Goal: Task Accomplishment & Management: Manage account settings

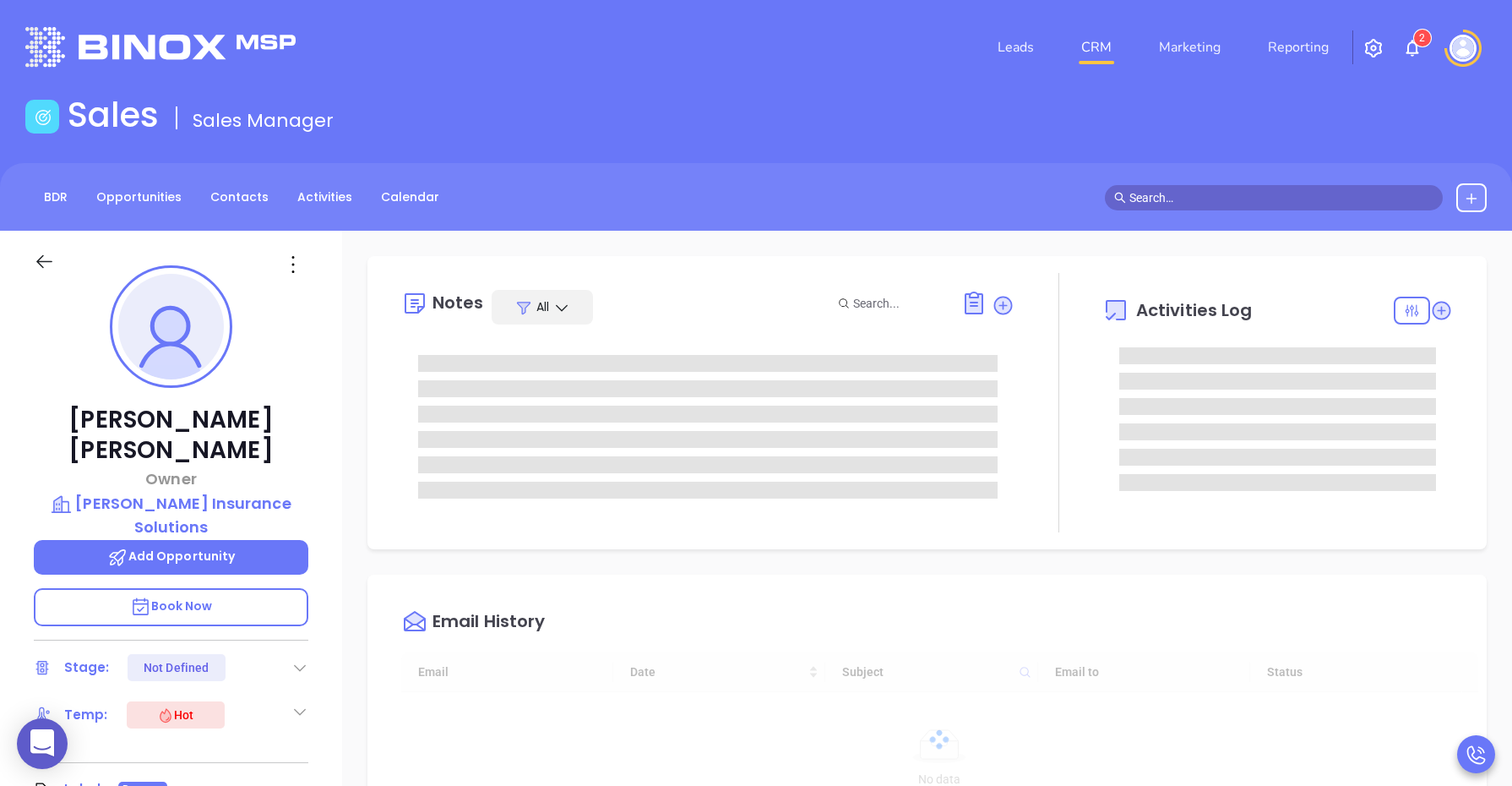
type input "[DATE]"
type input "[PERSON_NAME]"
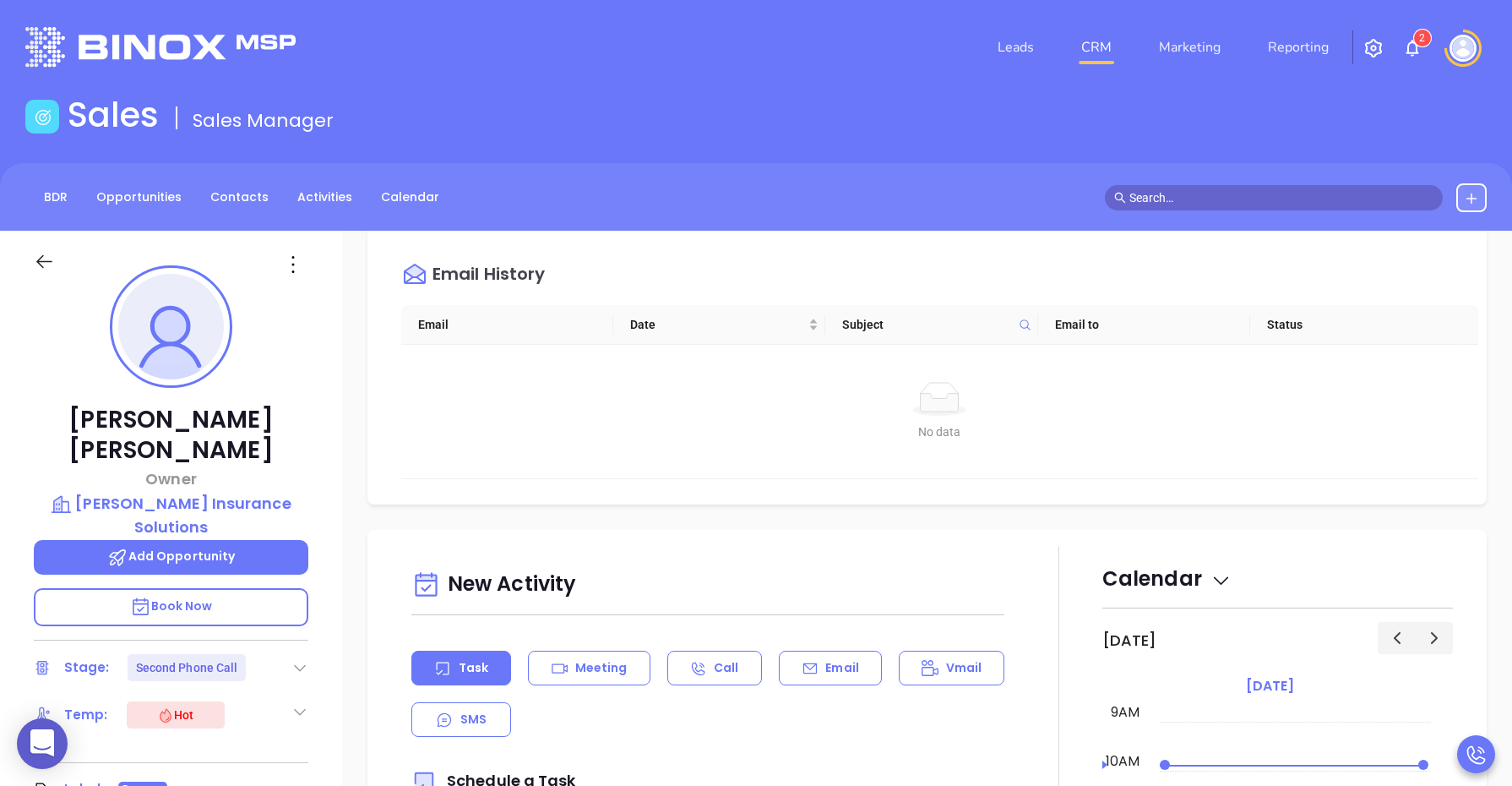
scroll to position [950, 0]
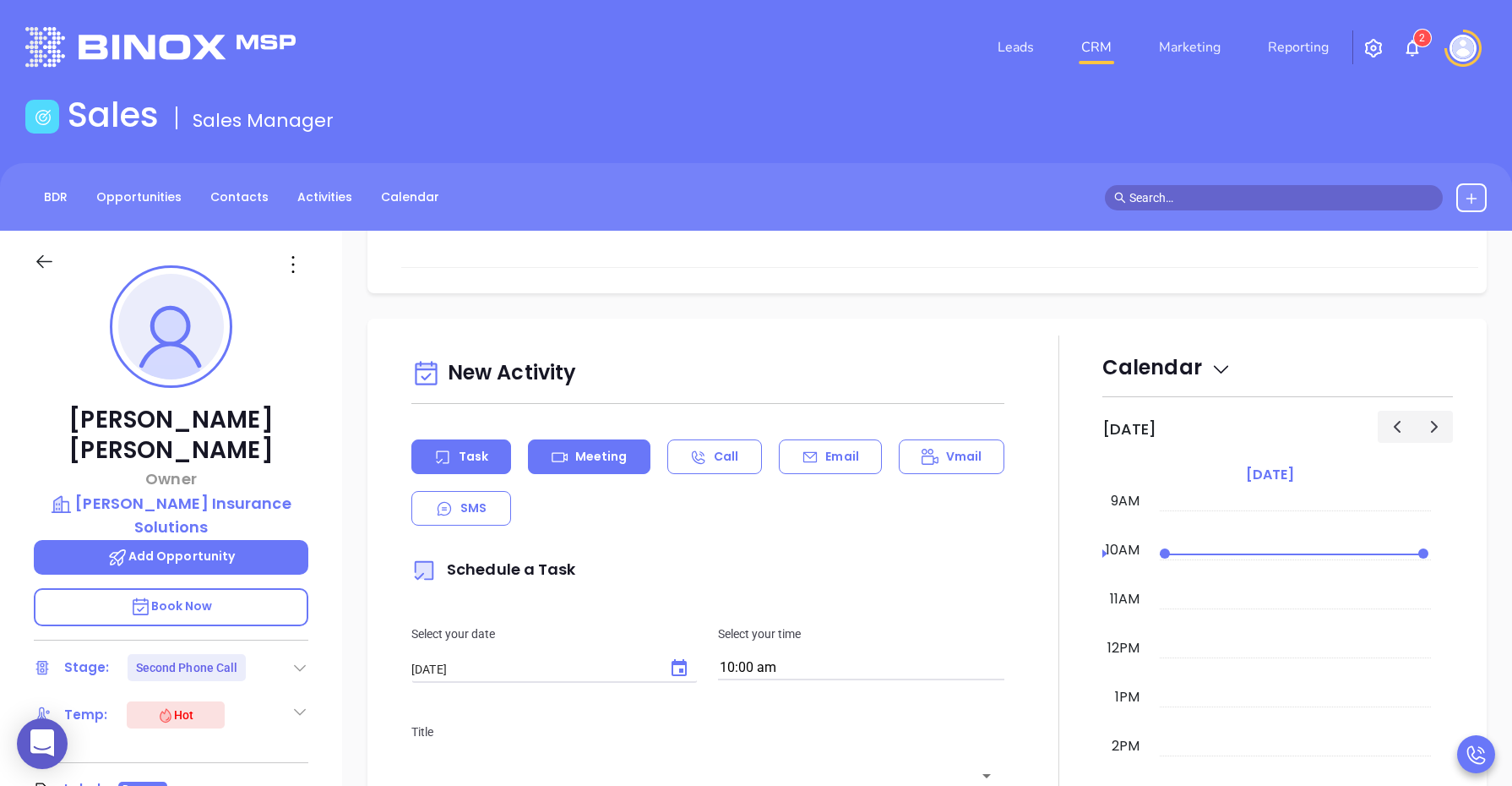
click at [604, 462] on p "Meeting" at bounding box center [601, 456] width 52 height 18
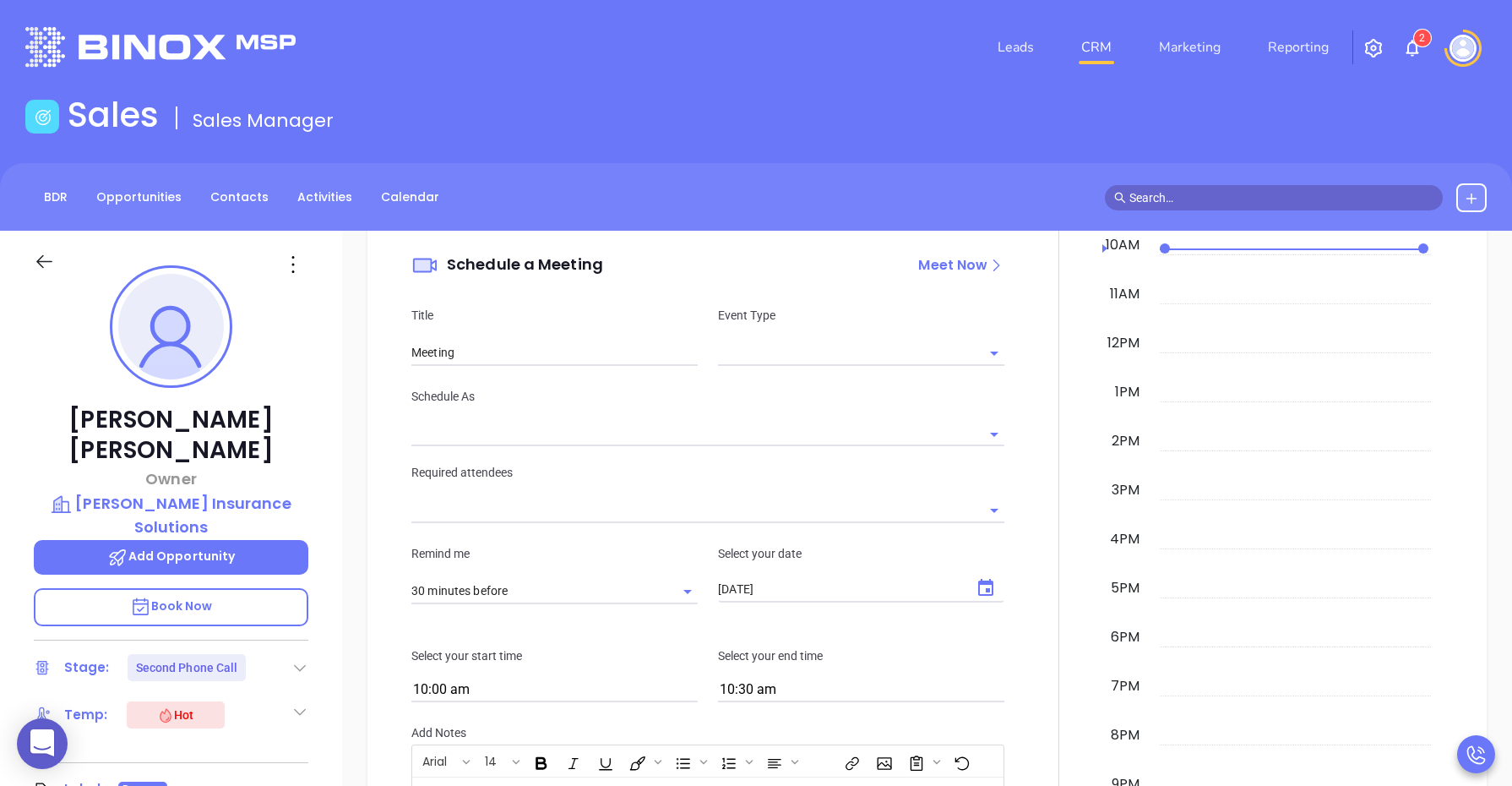
scroll to position [1267, 0]
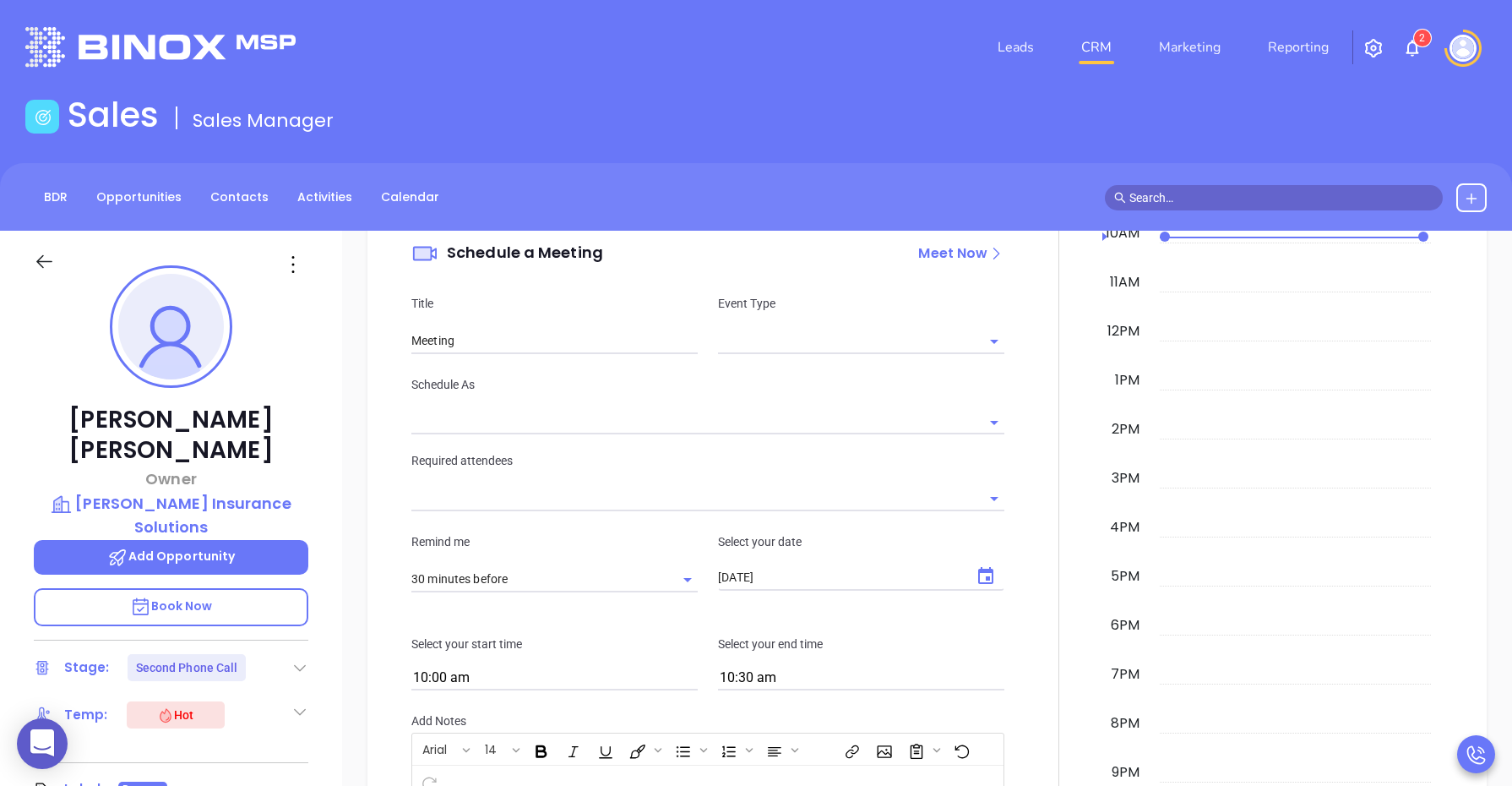
type input "[PERSON_NAME]"
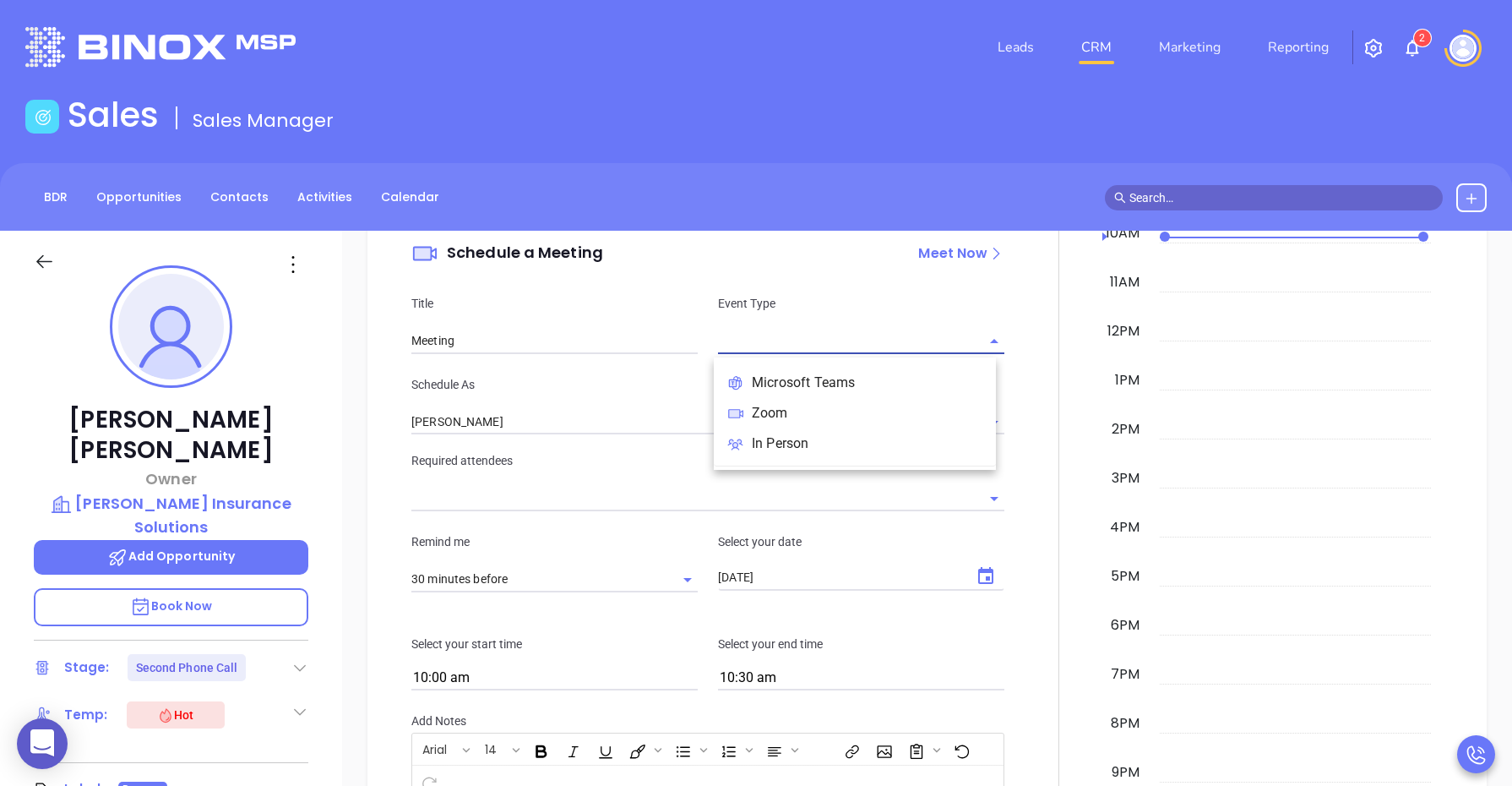
click at [747, 343] on input "text" at bounding box center [848, 341] width 261 height 25
click at [759, 411] on li "Zoom" at bounding box center [855, 414] width 283 height 31
type input "Zoom Meeting"
type input "Zoom"
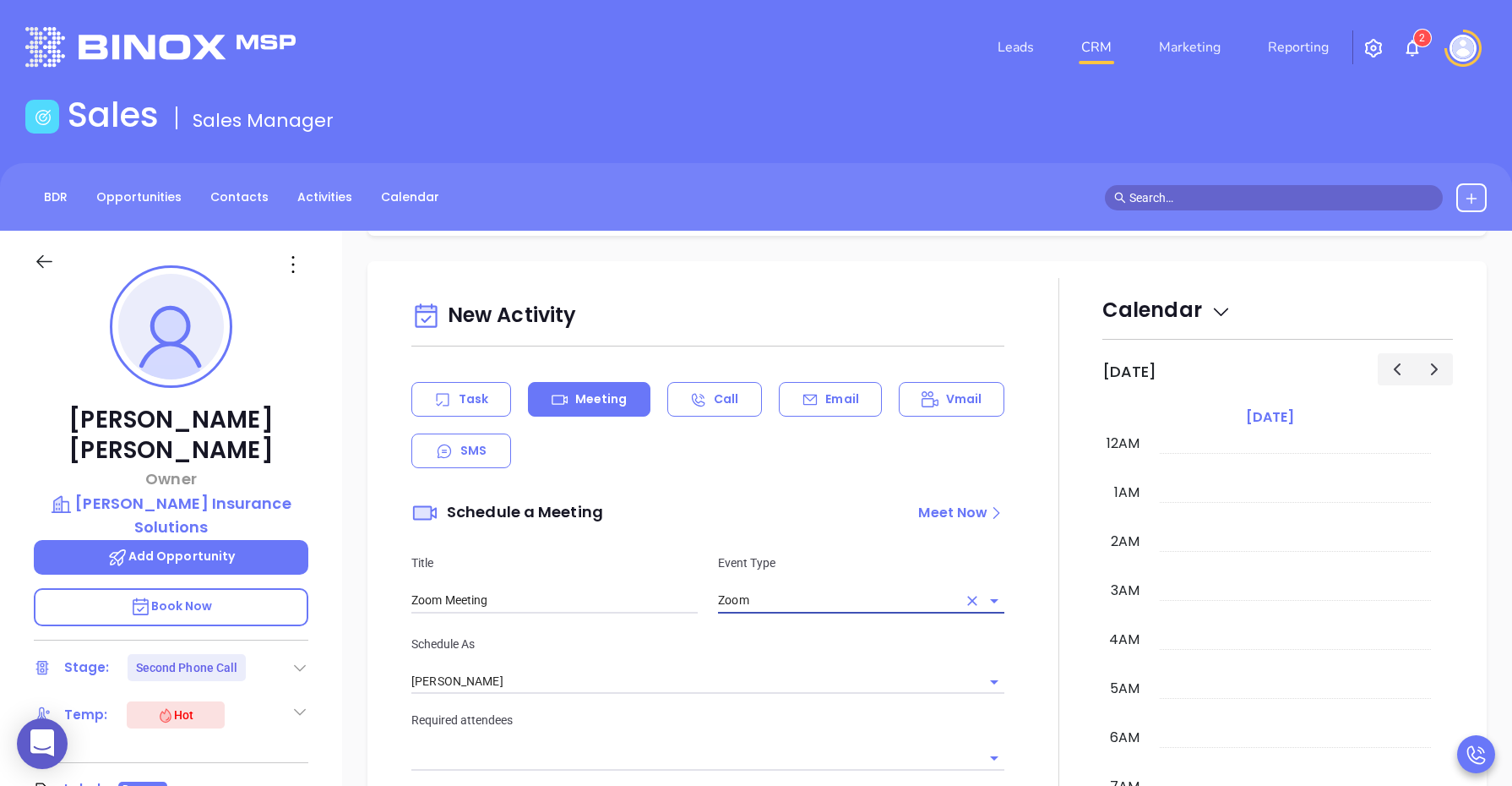
scroll to position [950, 0]
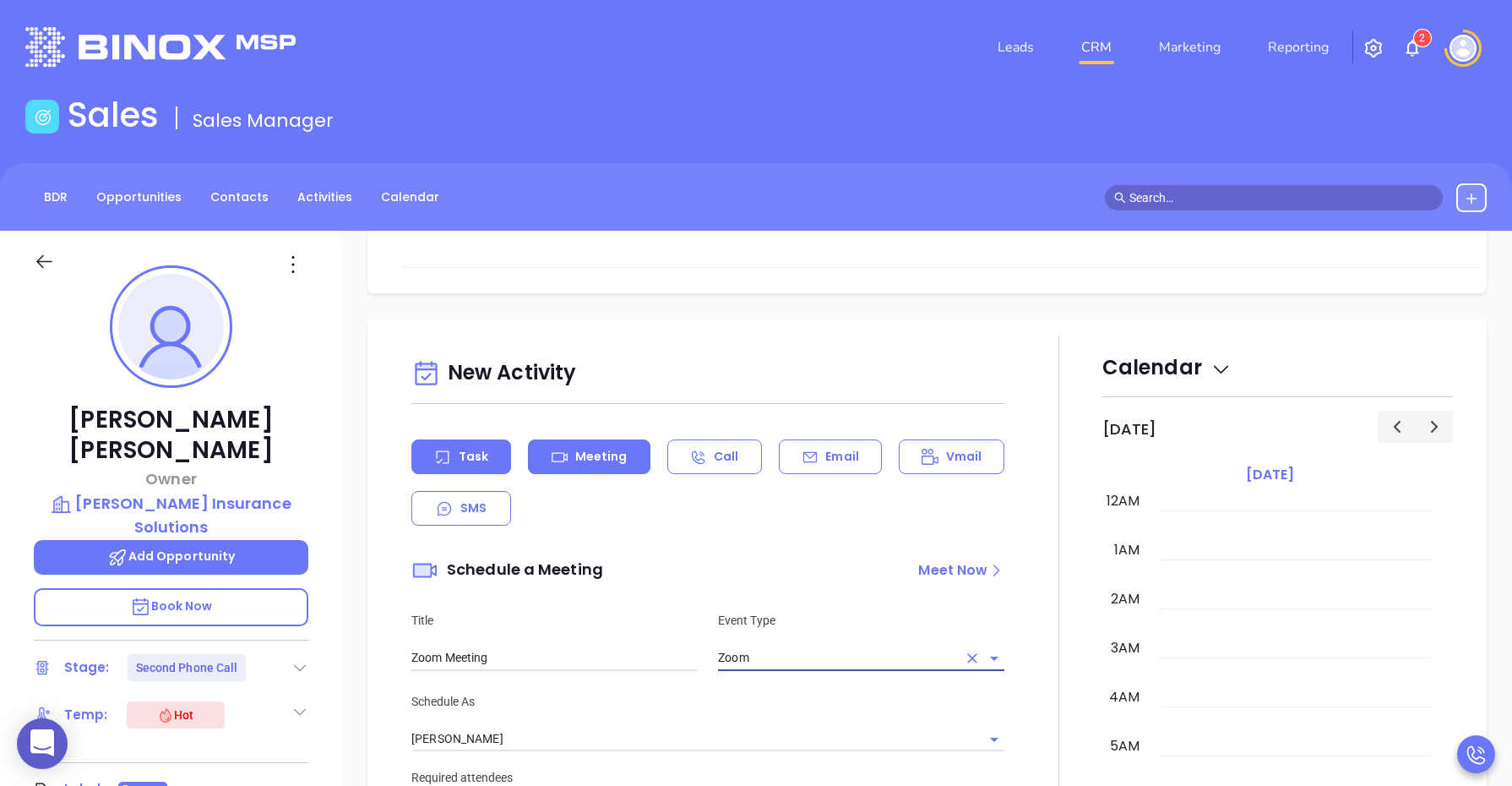
click at [427, 457] on div "Task" at bounding box center [461, 456] width 99 height 34
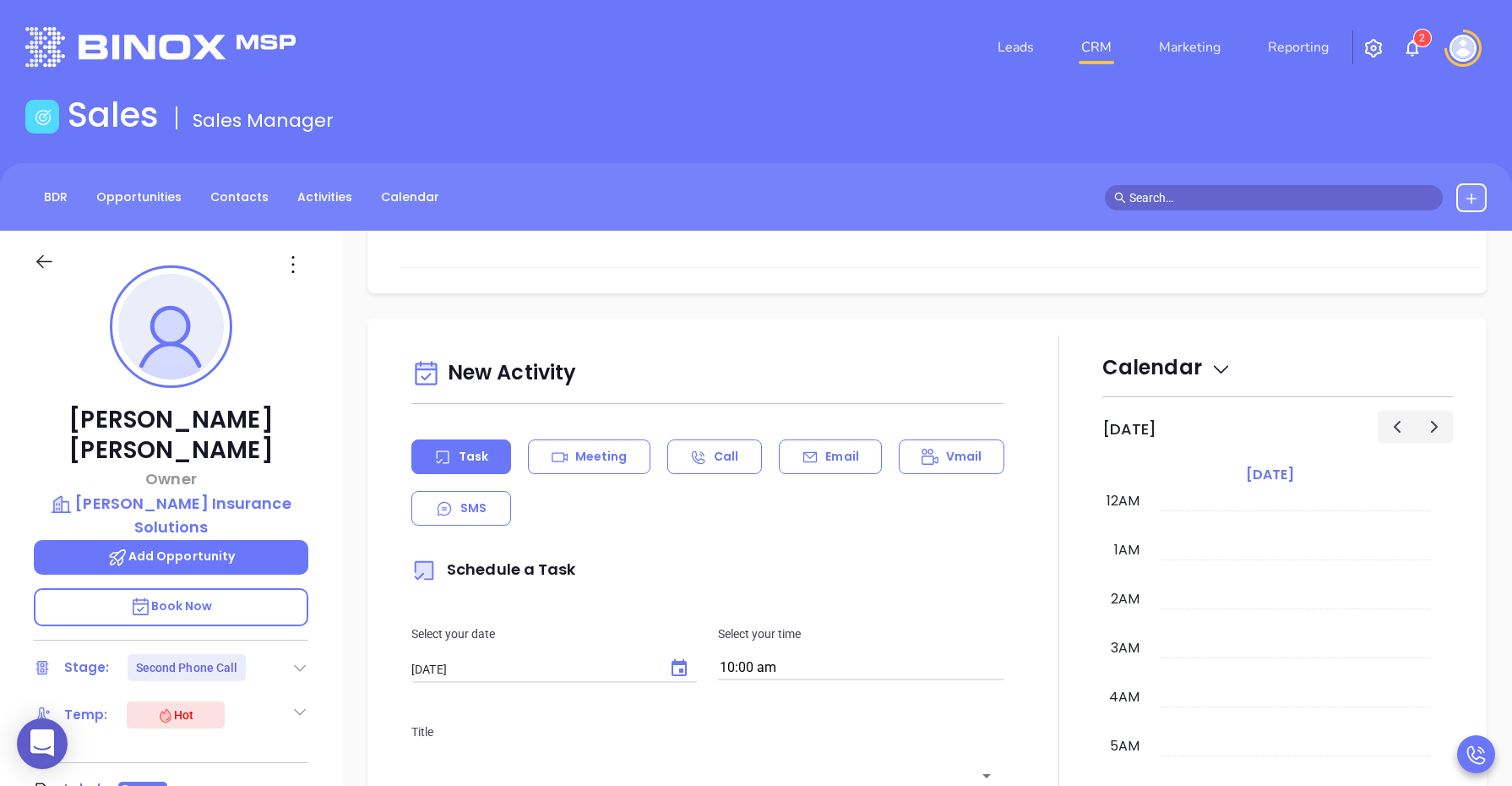
type input "[PERSON_NAME]"
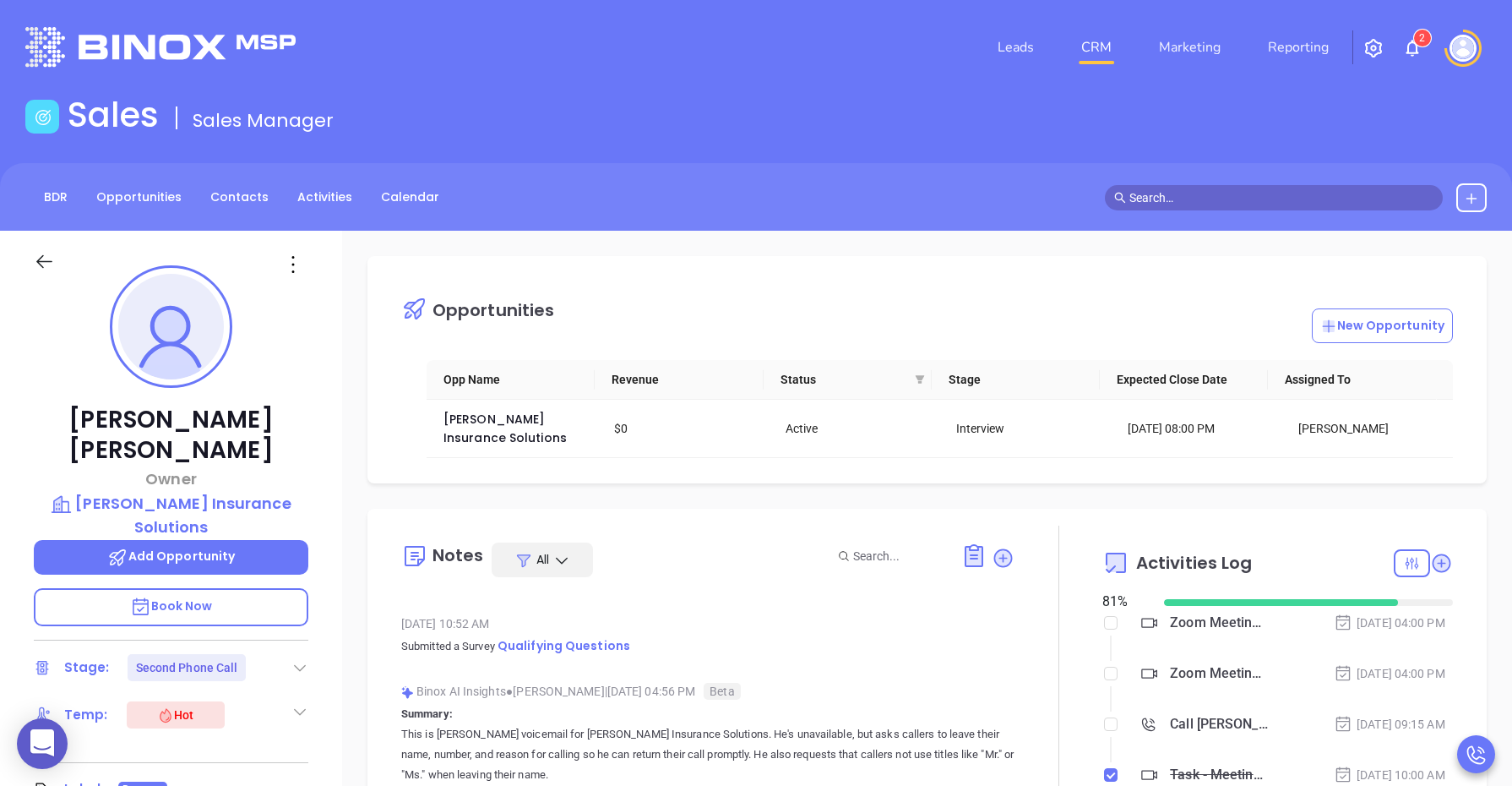
scroll to position [105, 0]
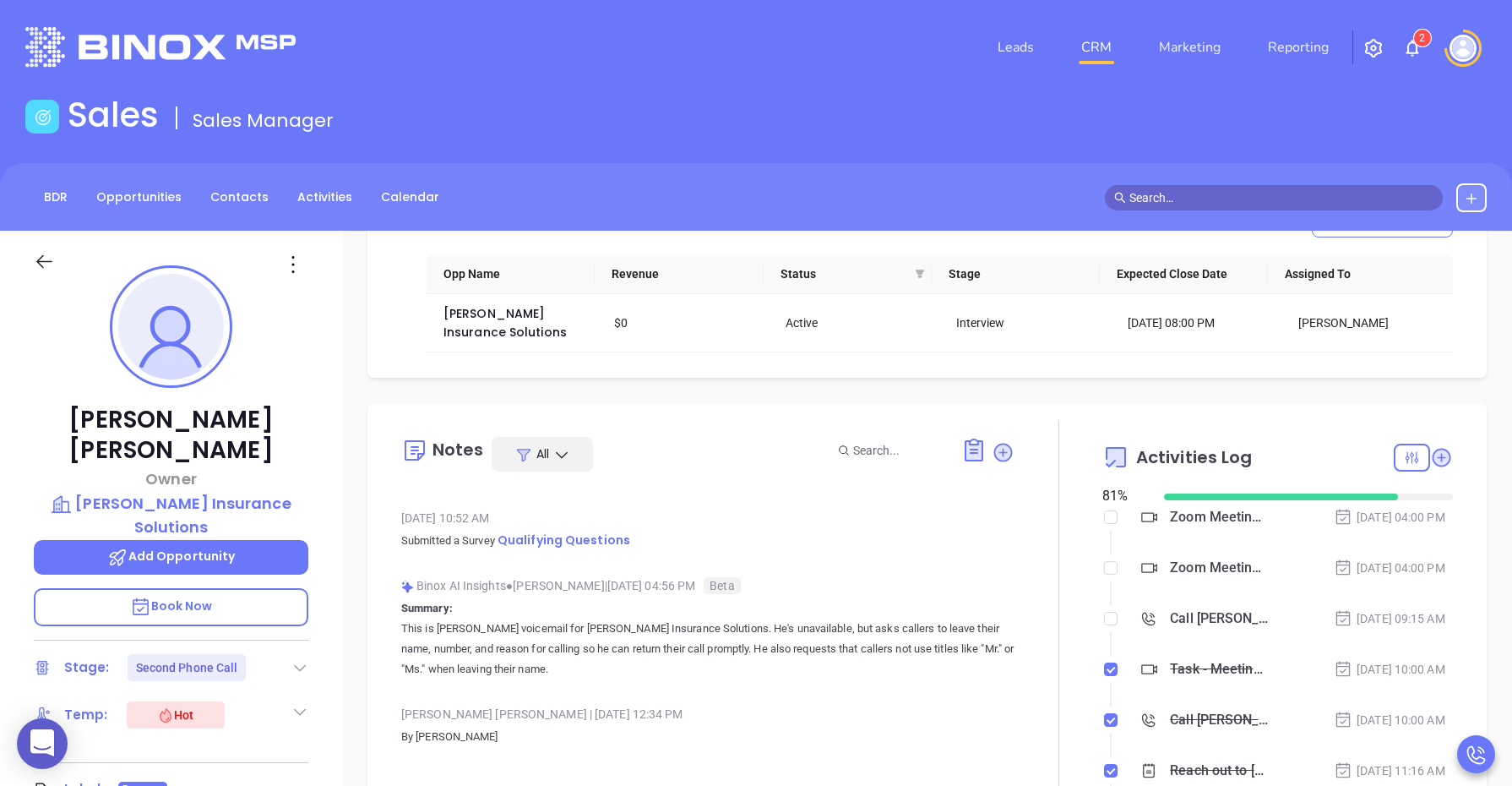
click at [161, 539] on p "Add Opportunity" at bounding box center [170, 557] width 275 height 34
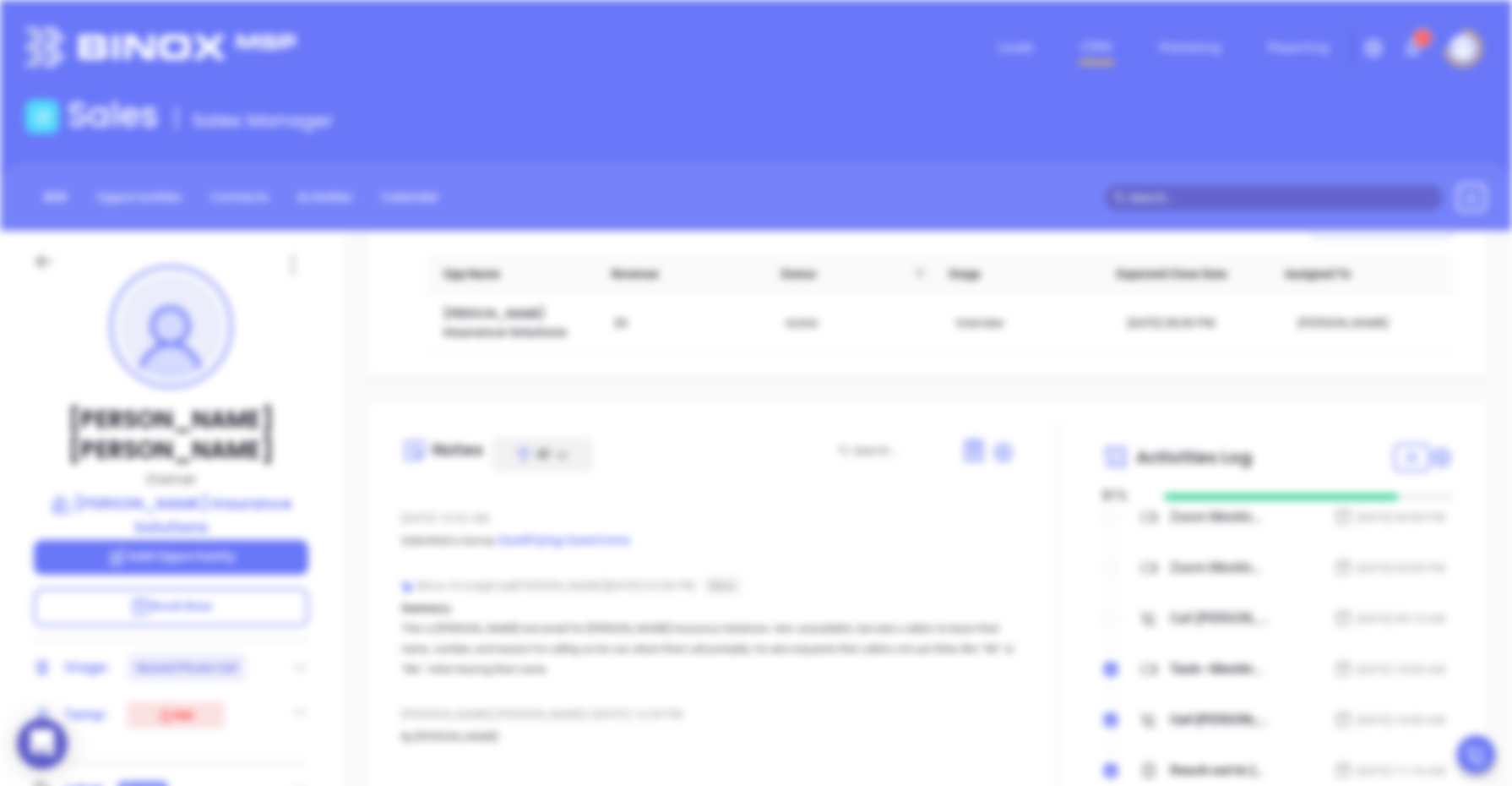
type input "Philip Davenport"
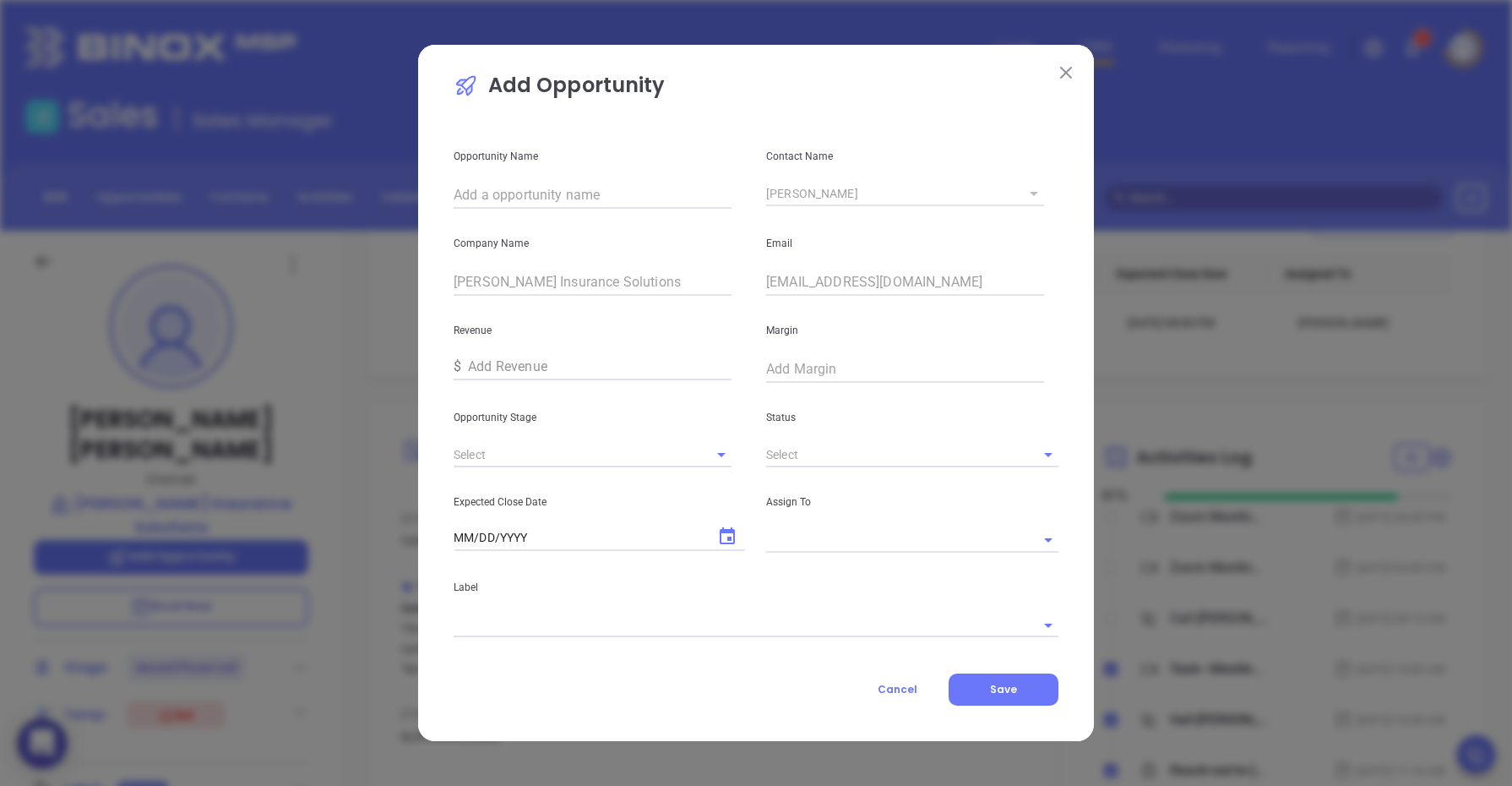
click at [723, 541] on icon "Choose date" at bounding box center [728, 537] width 21 height 21
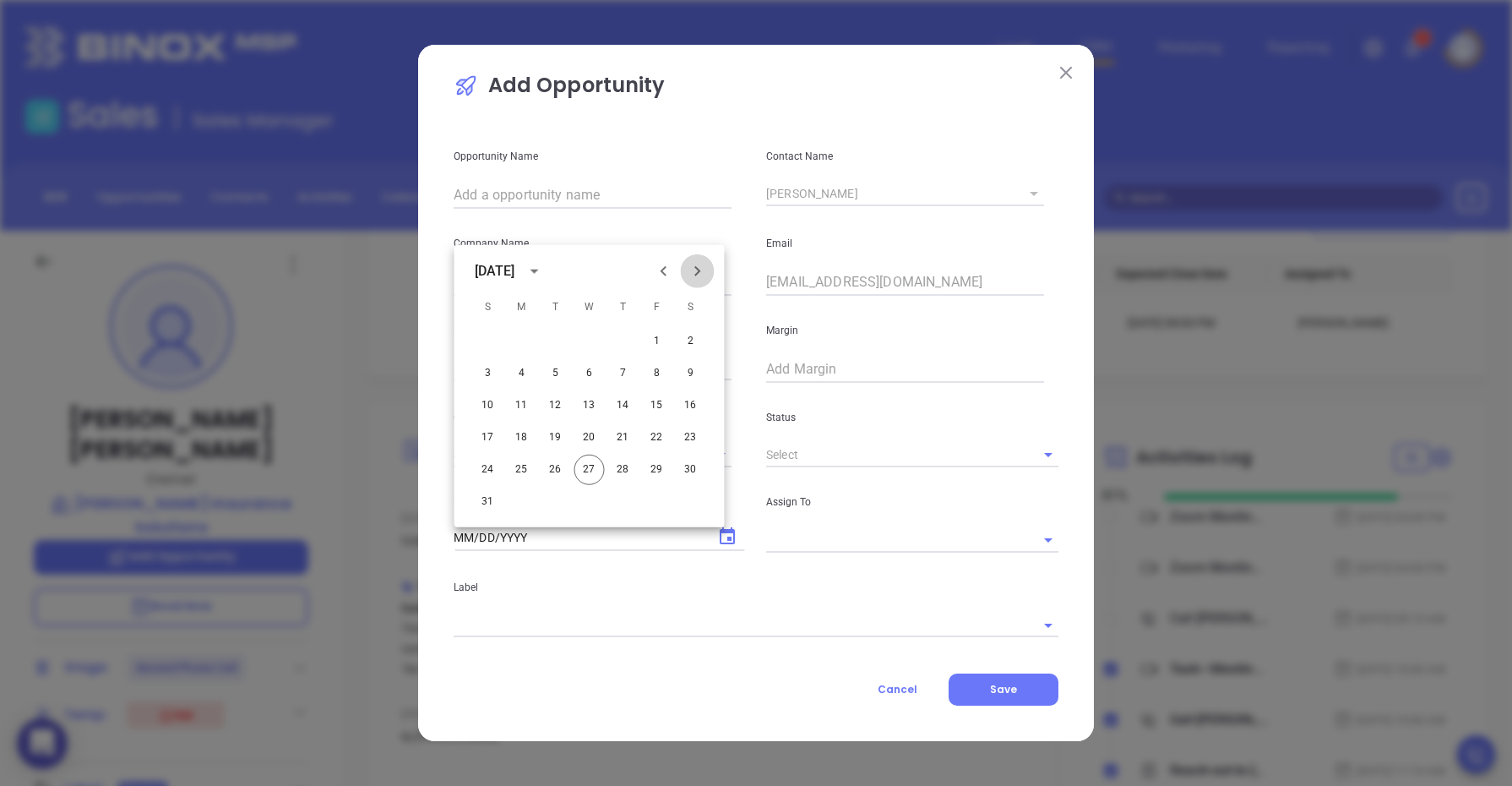
click at [691, 273] on icon "Next month" at bounding box center [698, 271] width 21 height 21
click at [550, 467] on button "30" at bounding box center [556, 470] width 31 height 31
type input "09/30/2025"
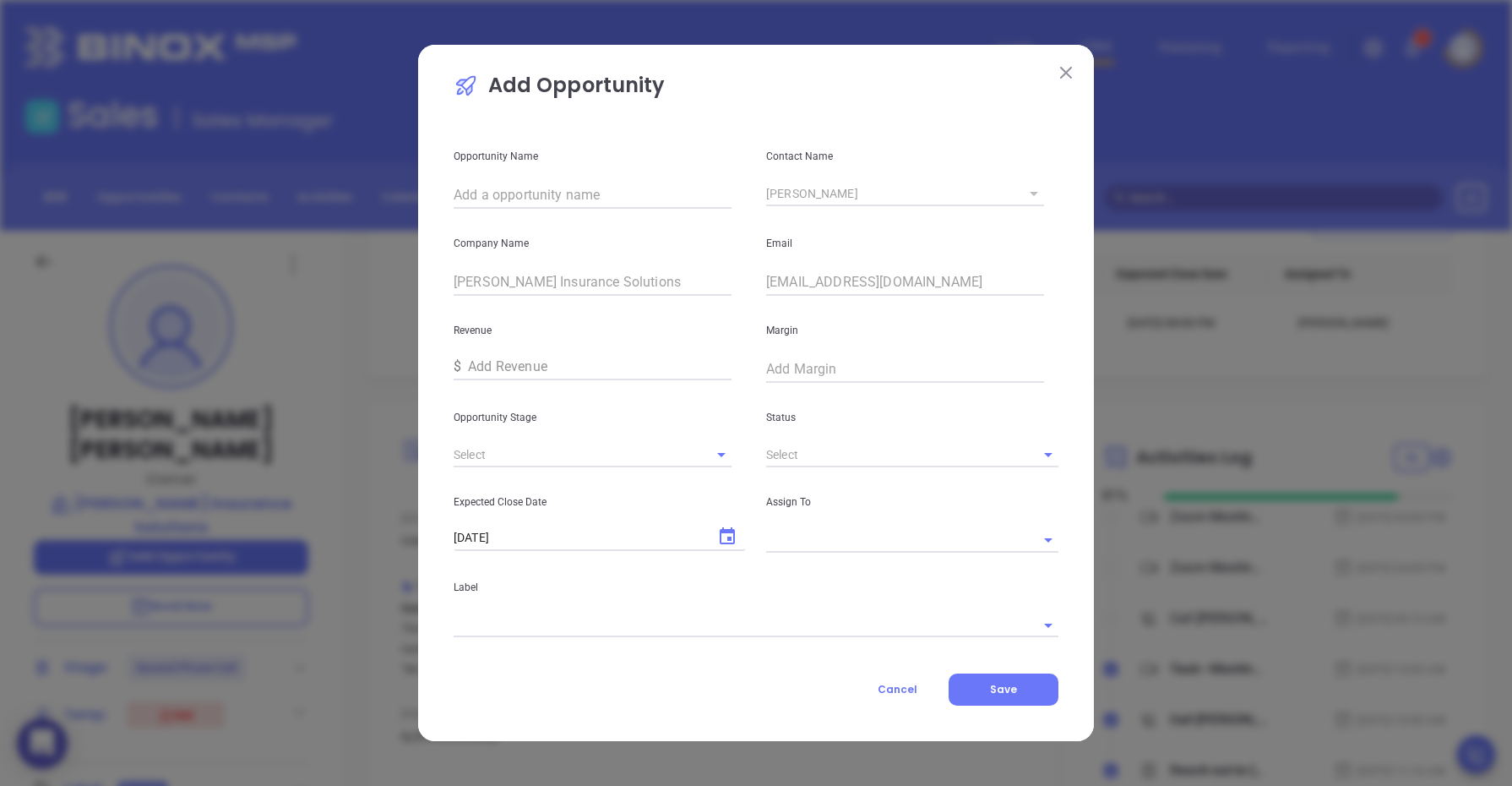
drag, startPoint x: 896, startPoint y: 697, endPoint x: 837, endPoint y: 707, distance: 59.8
click at [893, 698] on button "Cancel" at bounding box center [897, 688] width 102 height 32
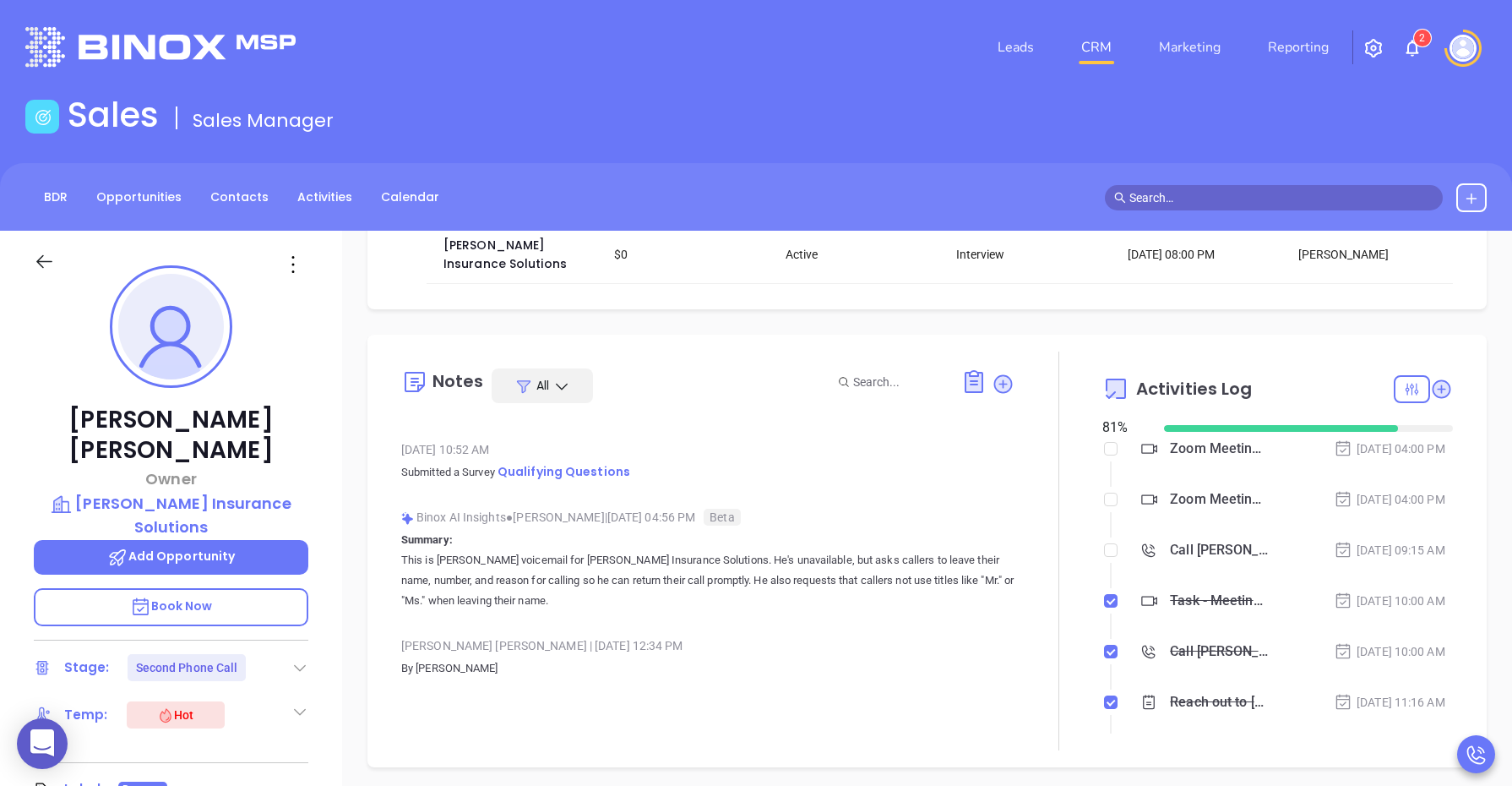
scroll to position [211, 0]
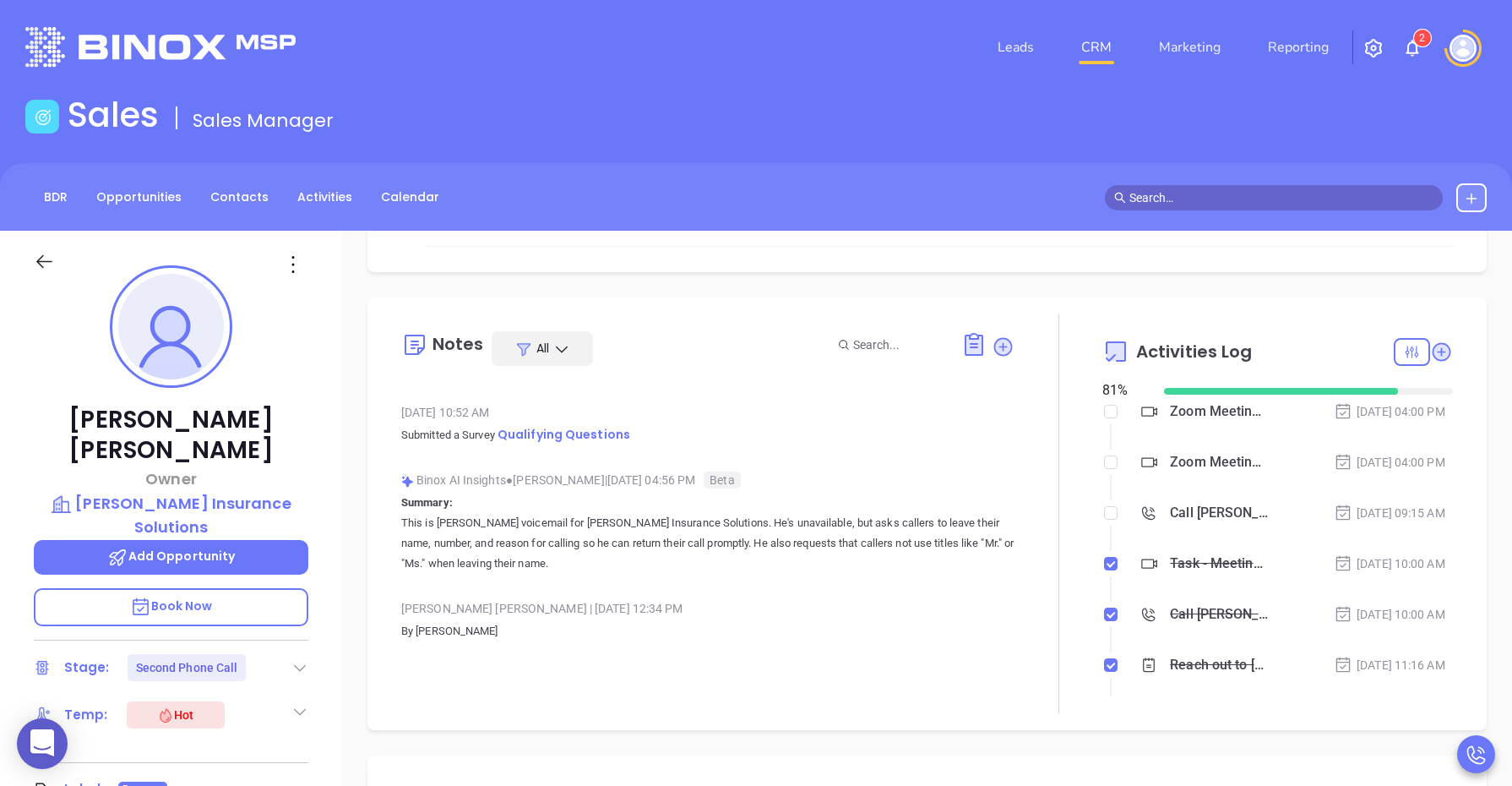
click at [1261, 467] on div "Zoom Meeting - Philip Davenport Sep 3, 2025 | 04:00 PM" at bounding box center [1293, 462] width 320 height 26
drag, startPoint x: 1229, startPoint y: 465, endPoint x: 1158, endPoint y: 495, distance: 77.1
click at [1154, 496] on li "Zoom Meeting - Philip Davenport Sep 3, 2025 | 04:00 PM" at bounding box center [1279, 479] width 346 height 46
click at [1188, 457] on div "Zoom Meeting - Philip Davenport" at bounding box center [1218, 462] width 98 height 26
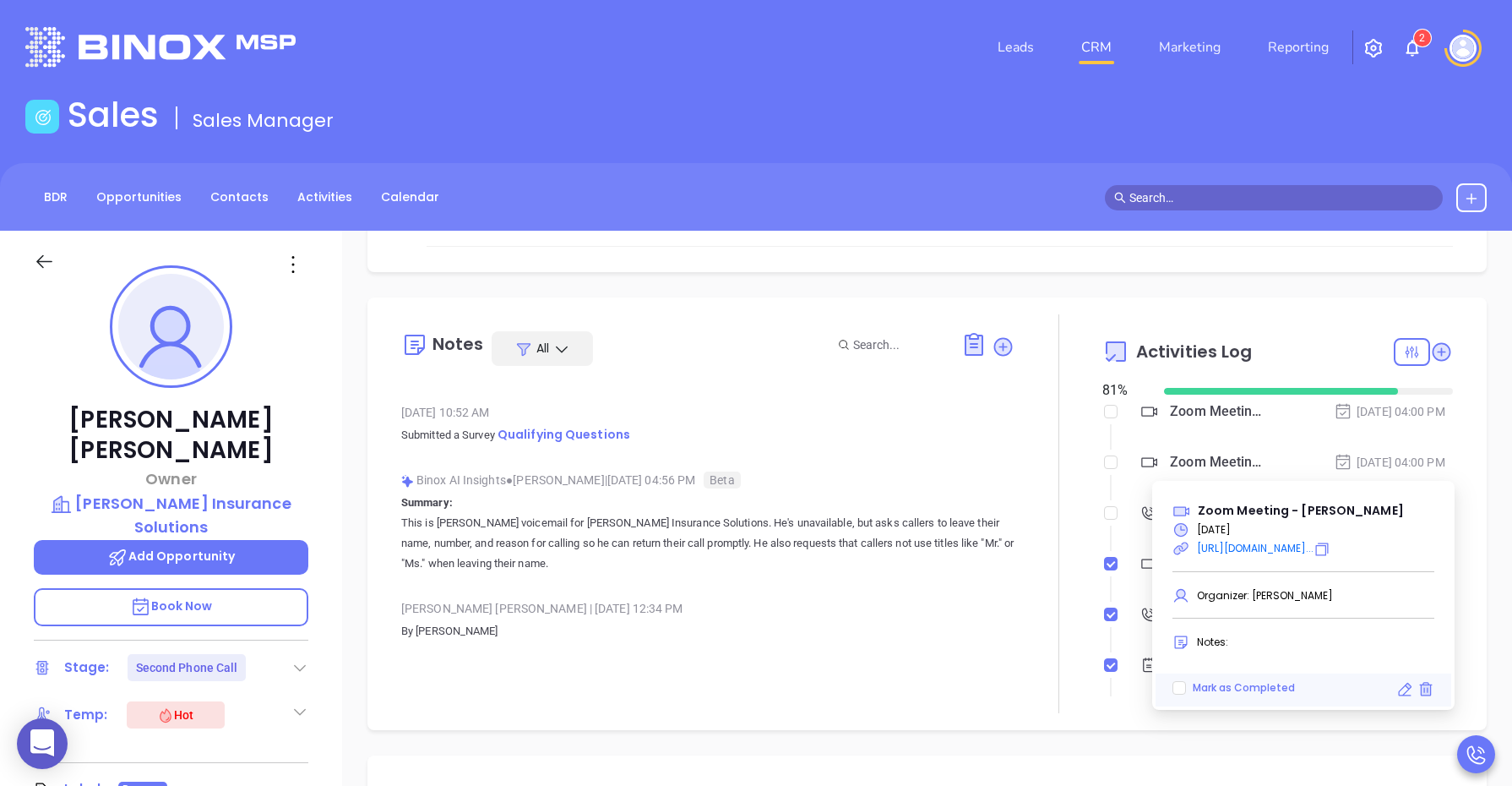
click at [1182, 415] on div "Zoom Meeting with Walter" at bounding box center [1218, 412] width 98 height 26
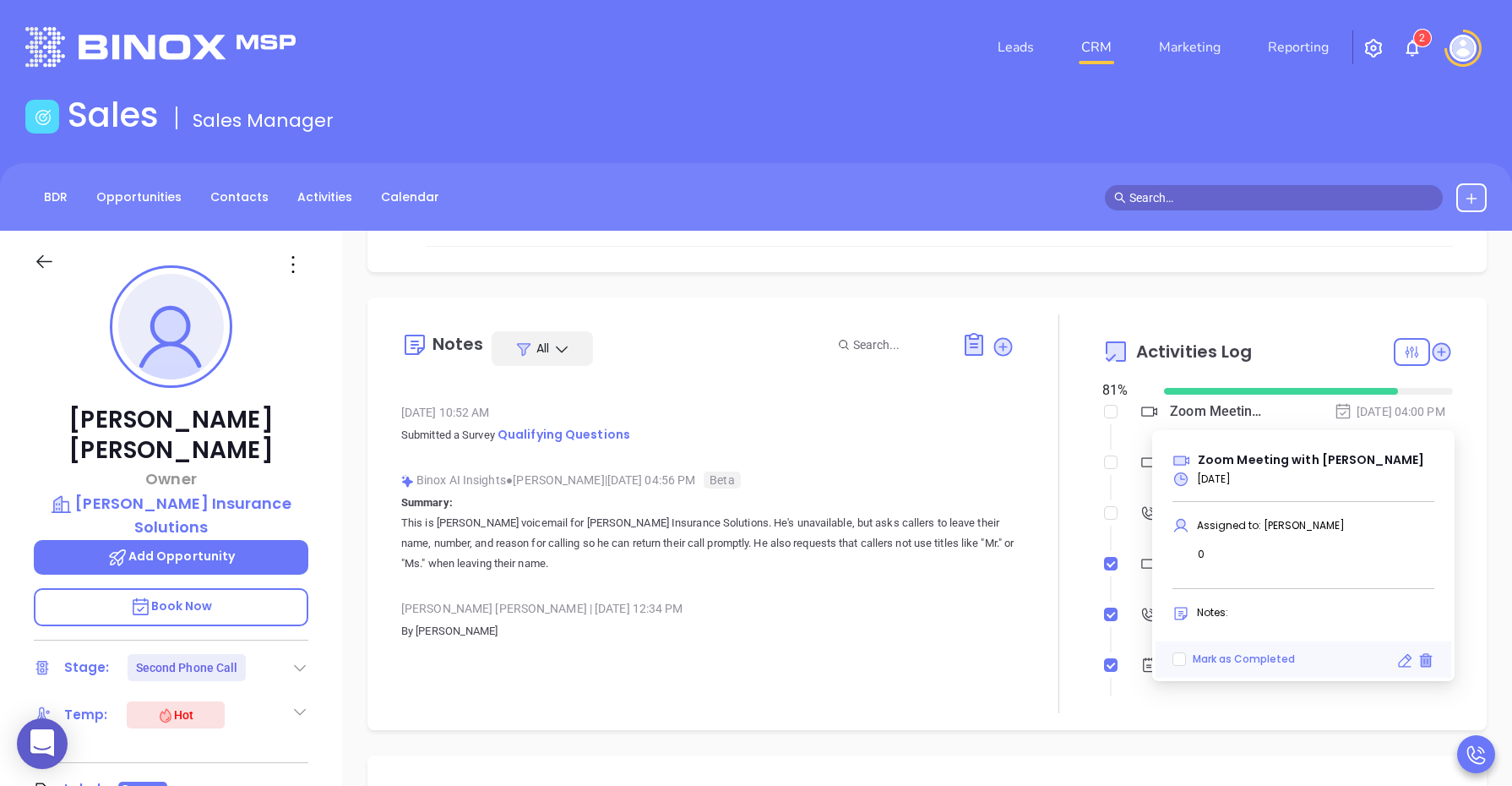
click at [1424, 657] on icon at bounding box center [1425, 661] width 9 height 11
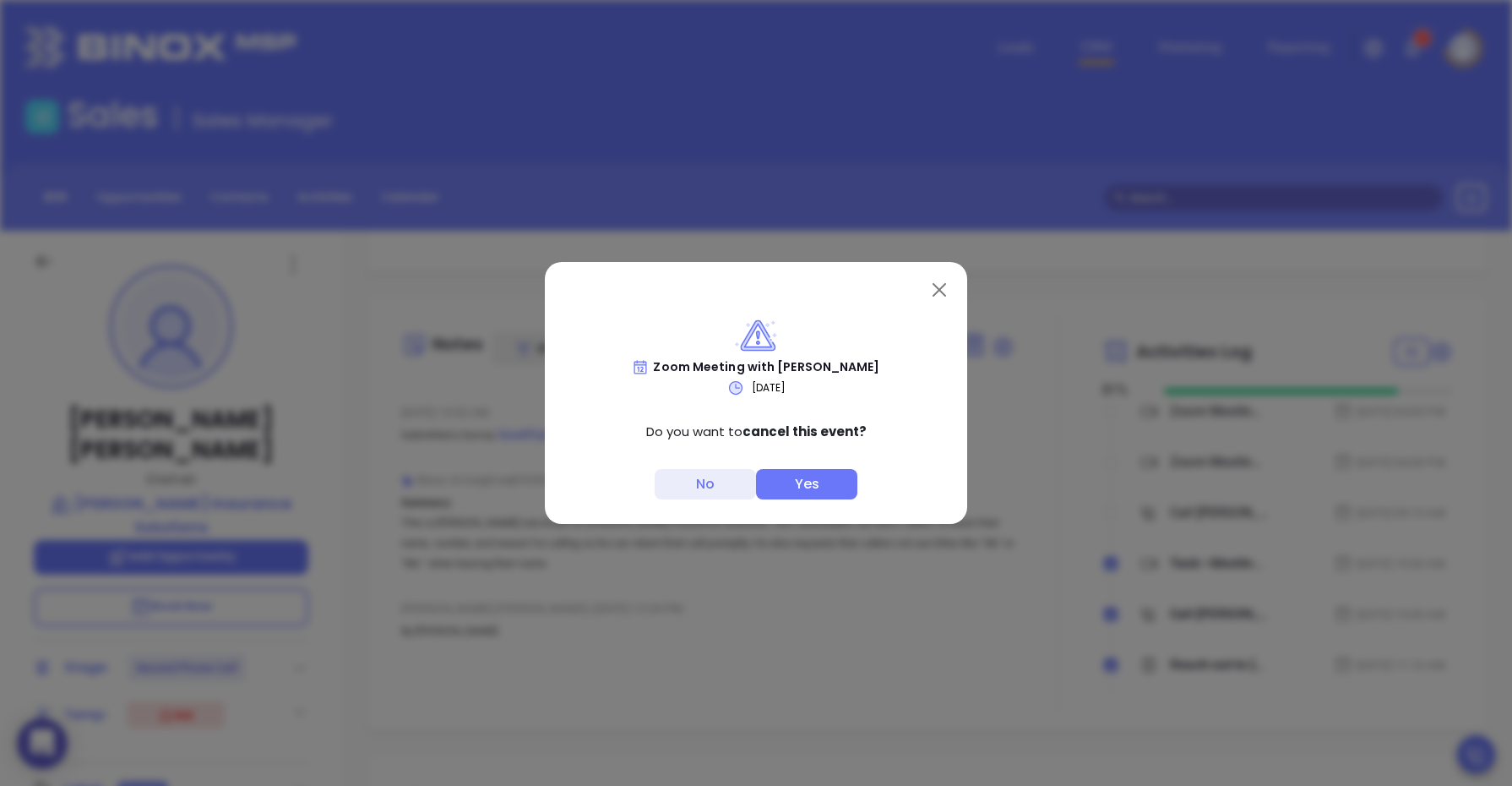
click at [782, 491] on button "Yes" at bounding box center [807, 485] width 101 height 31
click at [783, 485] on button "Yes" at bounding box center [807, 485] width 101 height 31
click at [805, 478] on button "Yes" at bounding box center [807, 485] width 101 height 31
click at [942, 283] on button "Close" at bounding box center [939, 290] width 27 height 27
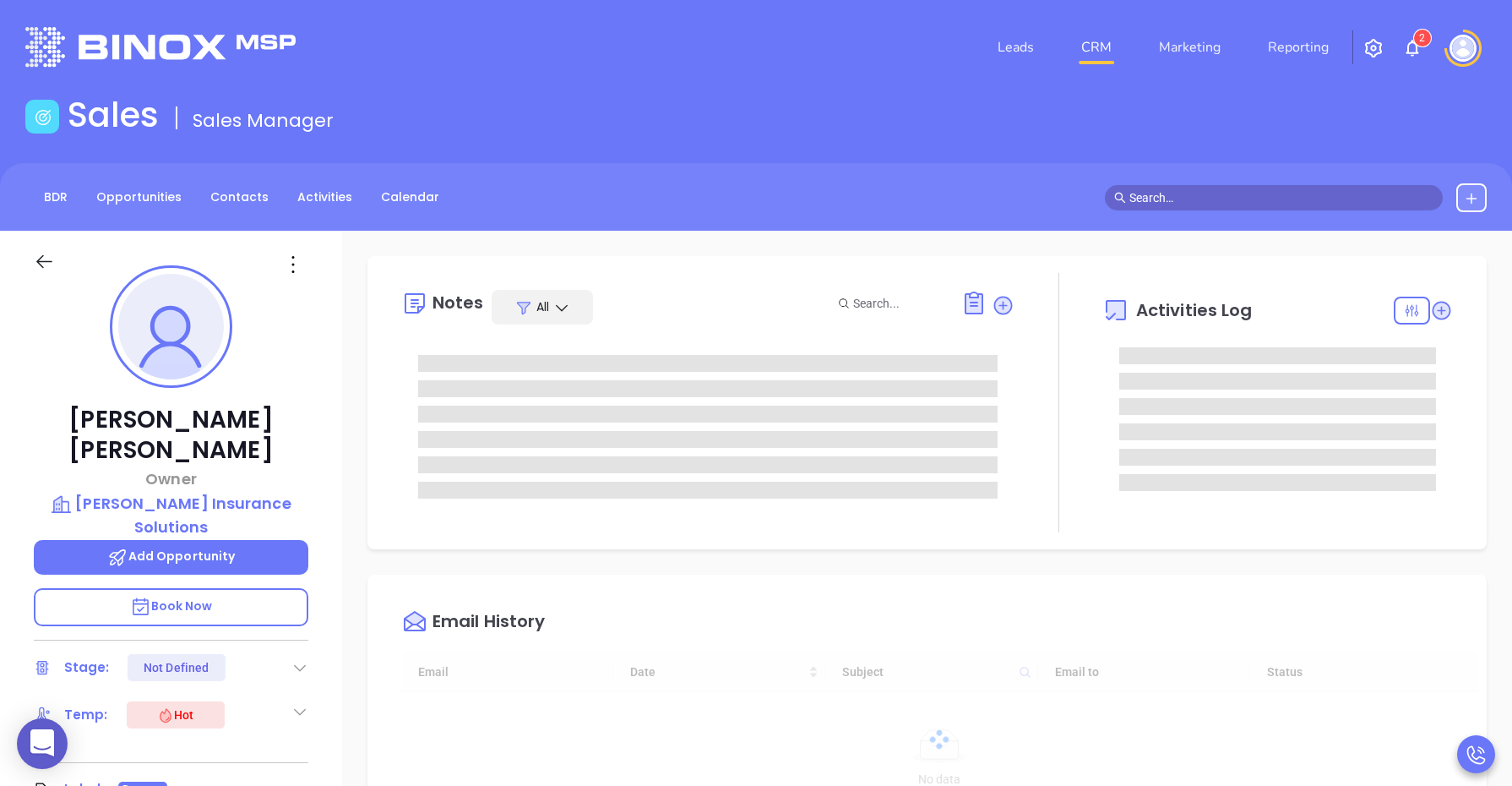
type input "[DATE]"
type input "[PERSON_NAME]"
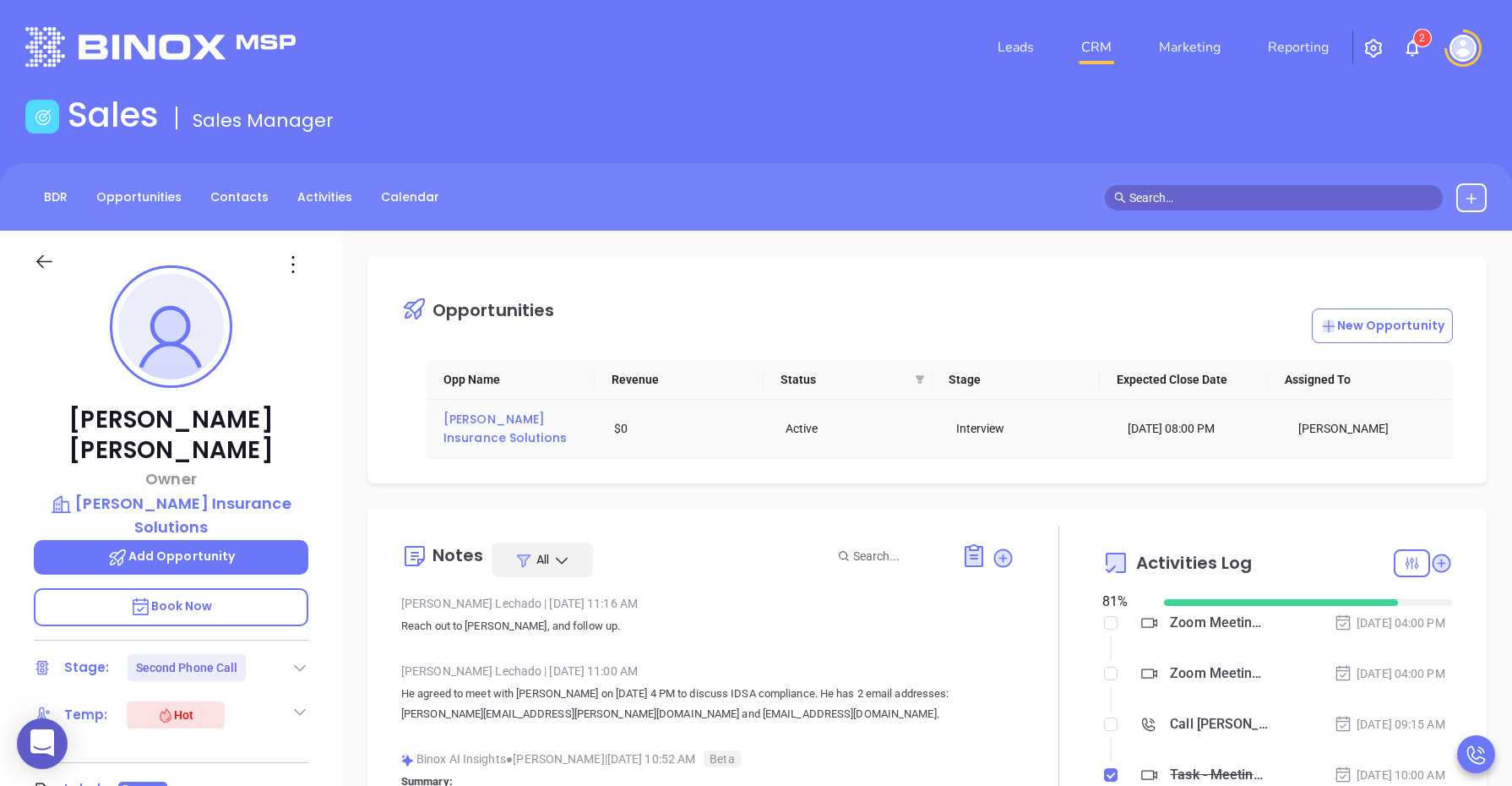
click at [495, 424] on span "[PERSON_NAME] Insurance Solutions" at bounding box center [505, 427] width 123 height 35
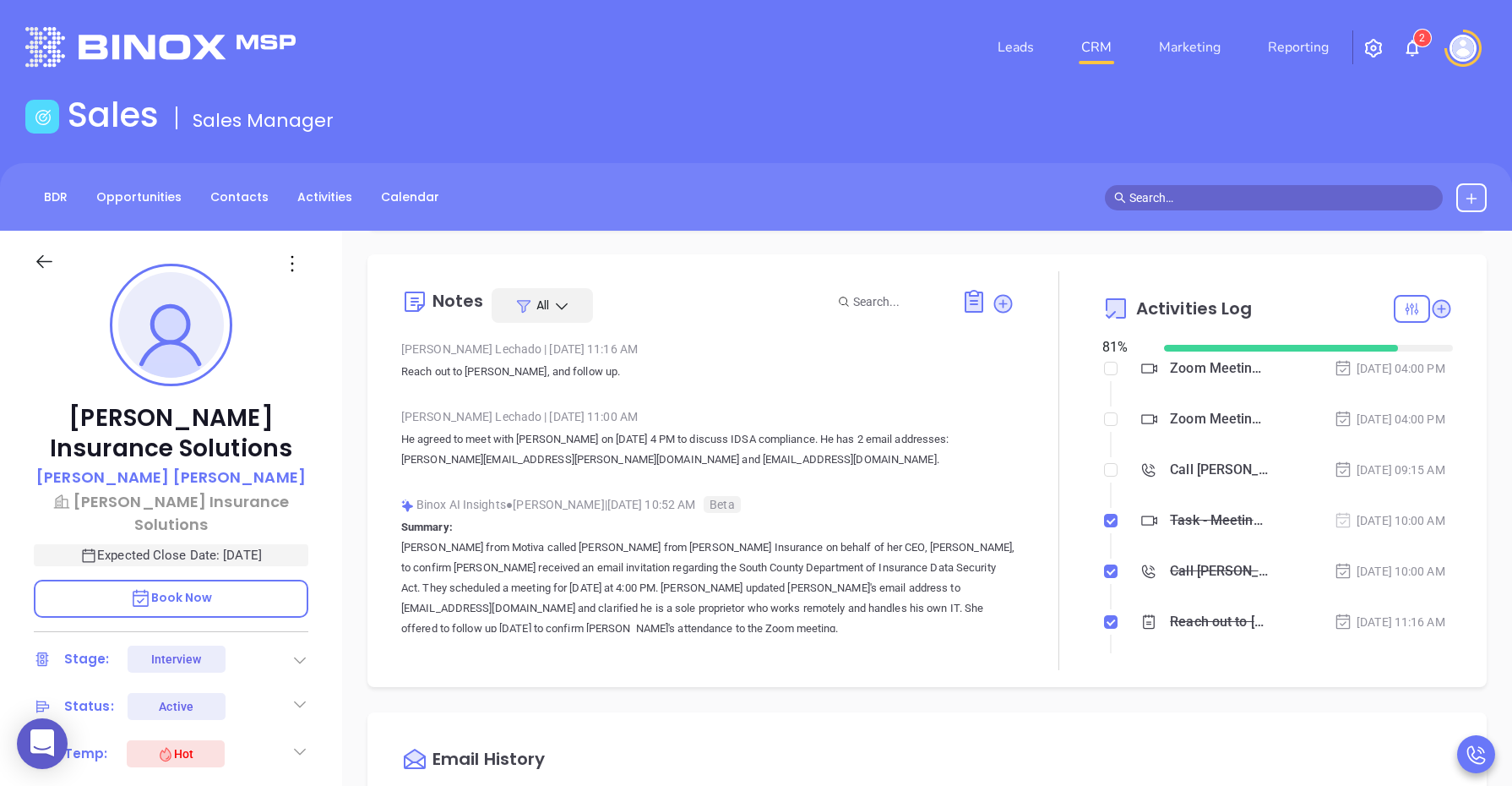
scroll to position [317, 0]
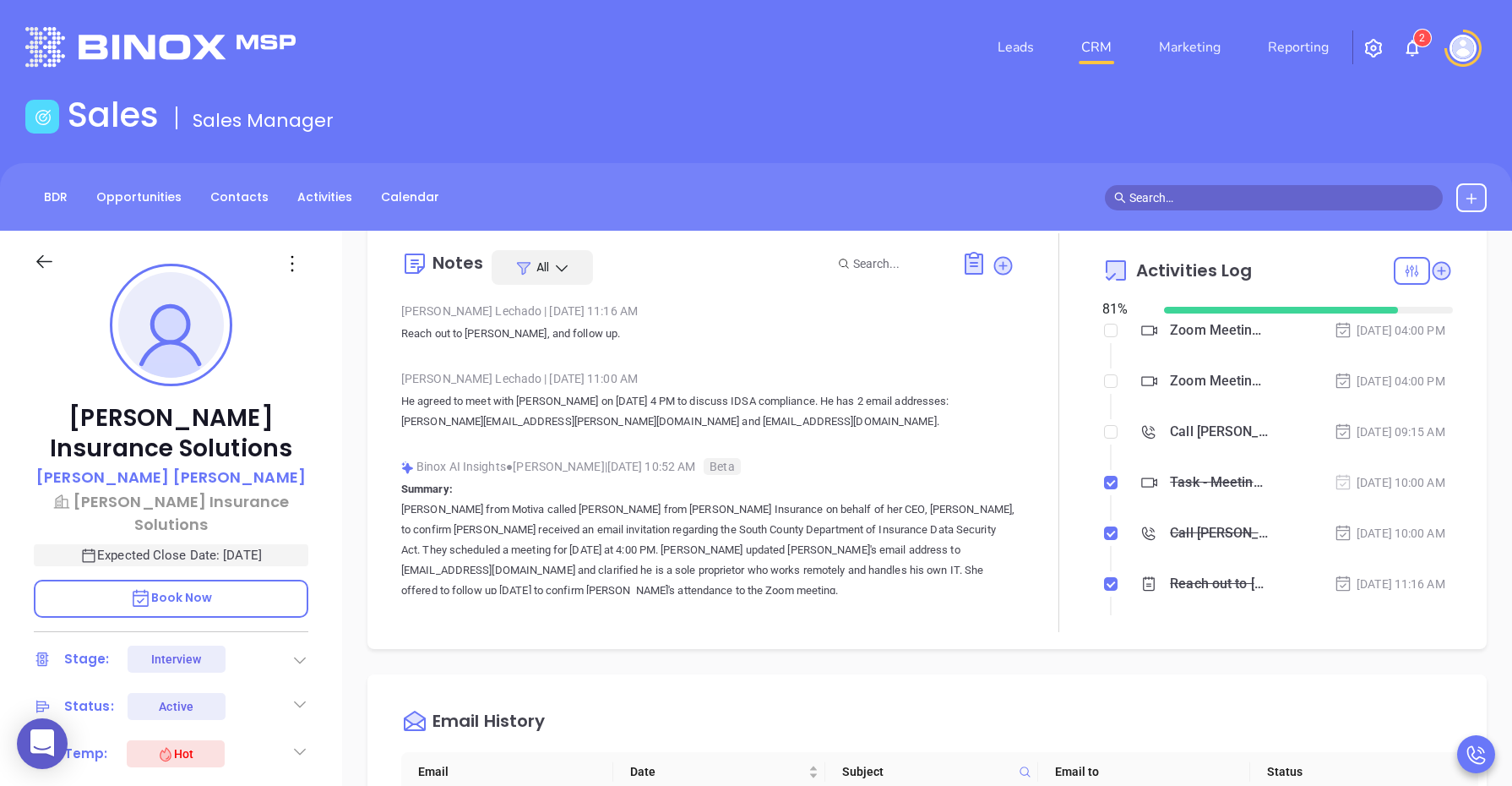
type input "[PERSON_NAME]"
